Goal: Complete application form

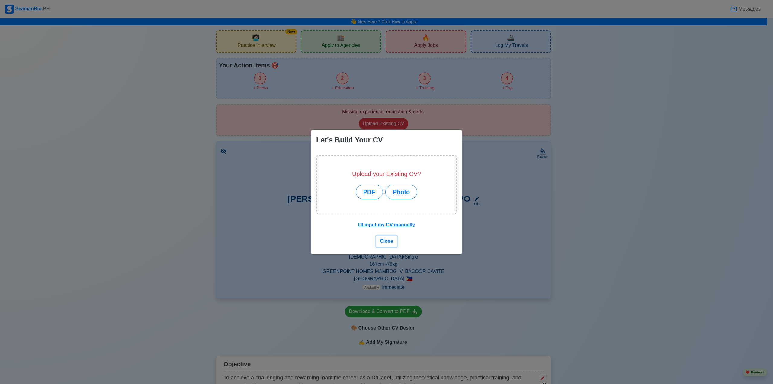
click at [382, 239] on span "Close" at bounding box center [386, 240] width 13 height 5
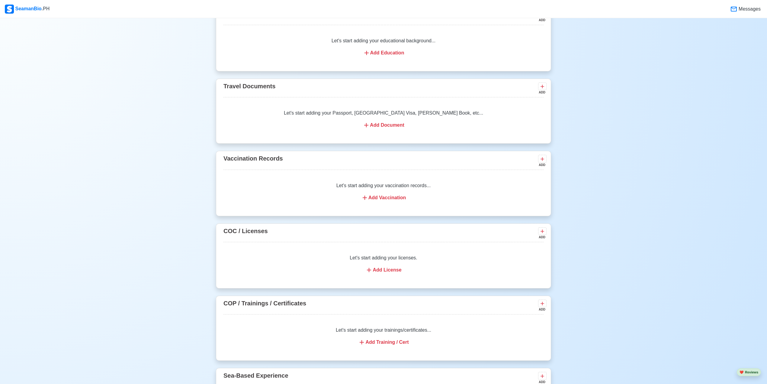
scroll to position [564, 0]
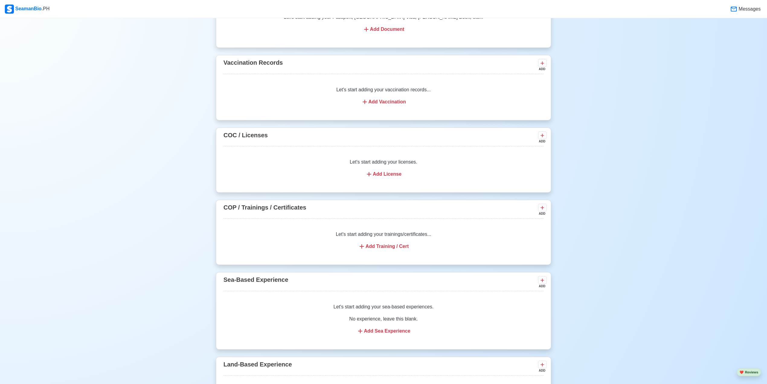
click at [385, 250] on div "Add Training / Cert" at bounding box center [384, 246] width 306 height 7
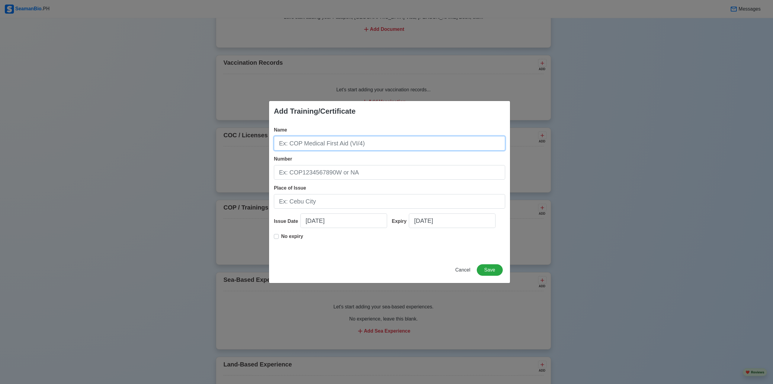
click at [357, 143] on input "Name" at bounding box center [389, 143] width 231 height 14
click at [466, 272] on span "Cancel" at bounding box center [463, 269] width 15 height 5
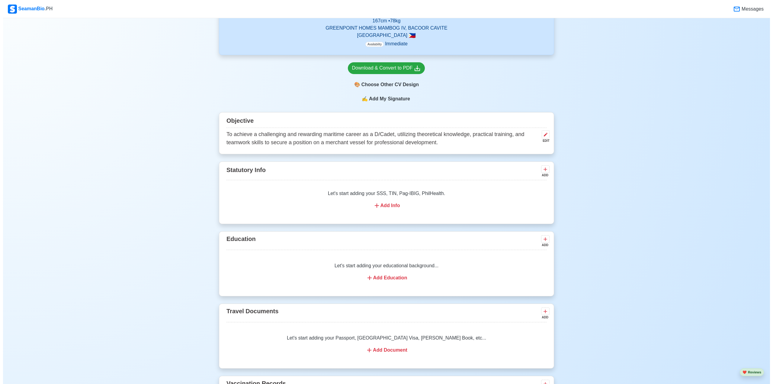
scroll to position [242, 0]
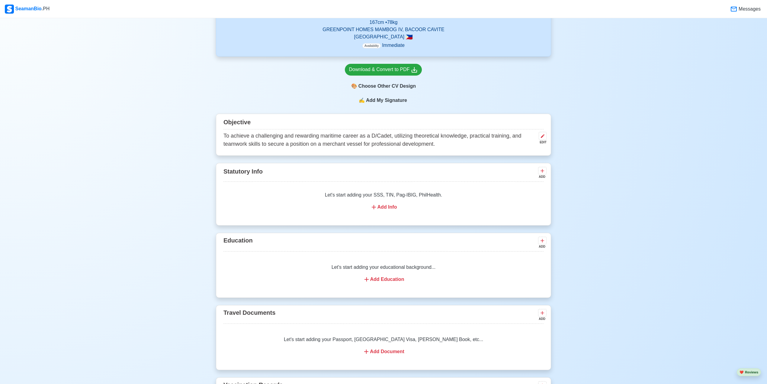
click at [382, 205] on div "Let's start adding your SSS, TIN, Pag-IBIG, PhilHealth. Add Info" at bounding box center [384, 201] width 320 height 34
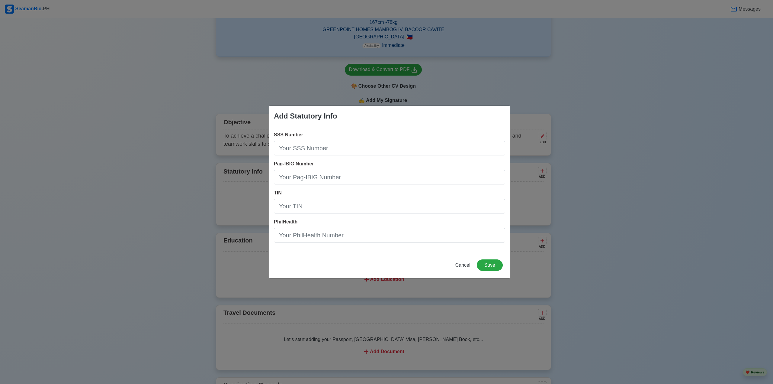
click at [622, 120] on div "Add Statutory Info SSS Number Pag-IBIG Number TIN PhilHealth Cancel Save" at bounding box center [386, 192] width 773 height 384
drag, startPoint x: 465, startPoint y: 262, endPoint x: 467, endPoint y: 258, distance: 4.3
click at [465, 262] on span "Cancel" at bounding box center [463, 264] width 15 height 5
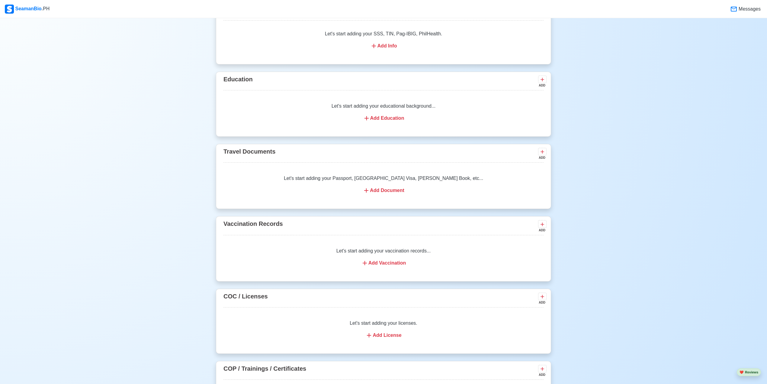
scroll to position [523, 0]
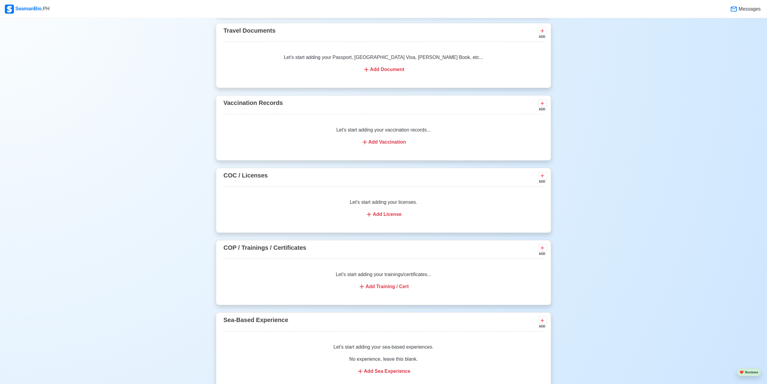
click at [373, 279] on div "Let's start adding your trainings/certificates... Add Training / Cert" at bounding box center [384, 280] width 320 height 34
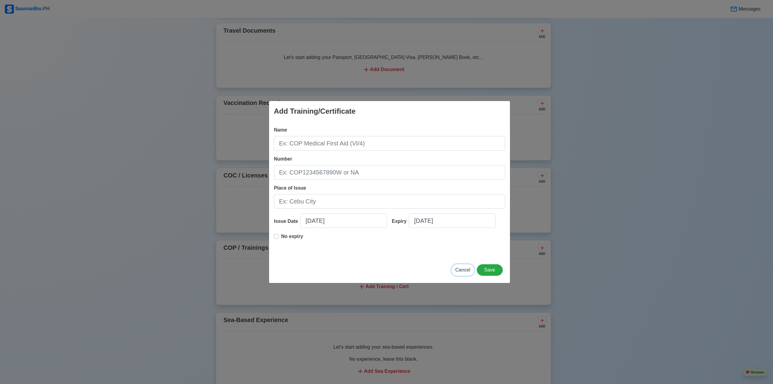
click at [463, 267] on span "Cancel" at bounding box center [463, 269] width 15 height 5
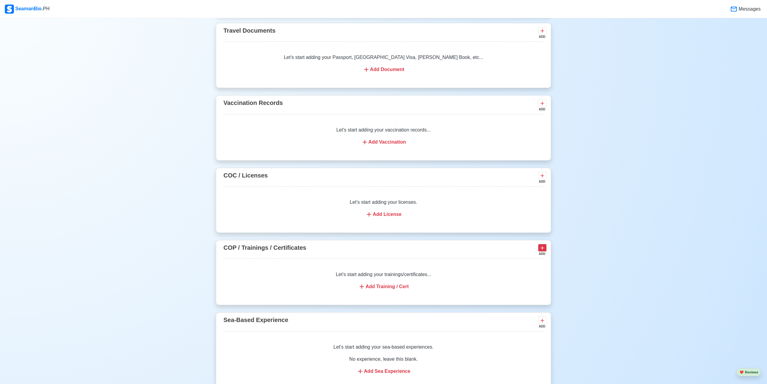
click at [542, 250] on icon at bounding box center [543, 248] width 4 height 4
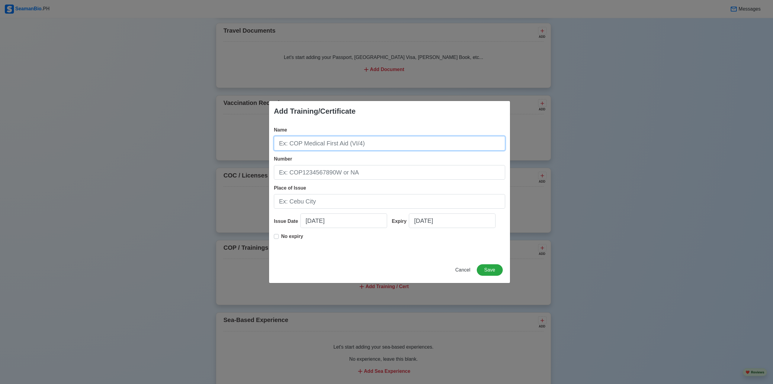
click at [376, 143] on input "Name" at bounding box center [389, 143] width 231 height 14
click at [465, 269] on span "Cancel" at bounding box center [463, 269] width 15 height 5
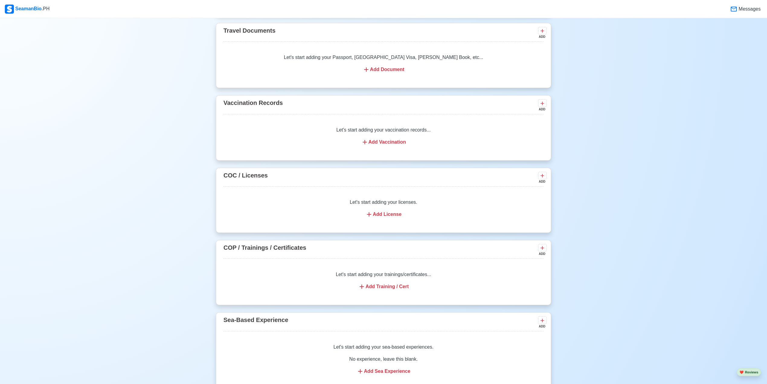
click at [711, 139] on div "New 🧑🏻‍💻 Practice Interview 🏬 Apply to Agencies 🔥 Apply Jobs 🚢 Log My Travels Y…" at bounding box center [383, 90] width 767 height 1177
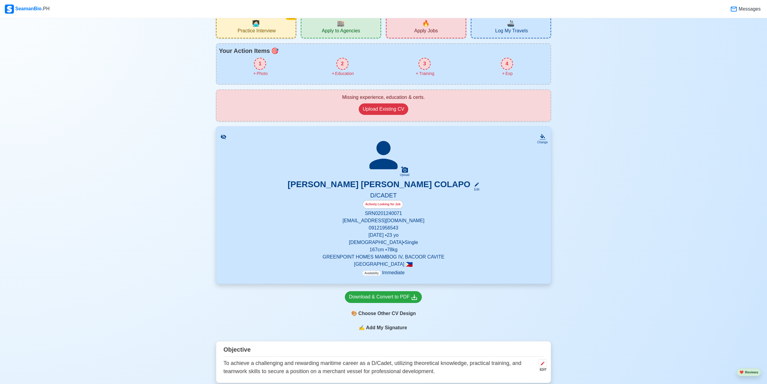
scroll to position [0, 0]
